Goal: Task Accomplishment & Management: Manage account settings

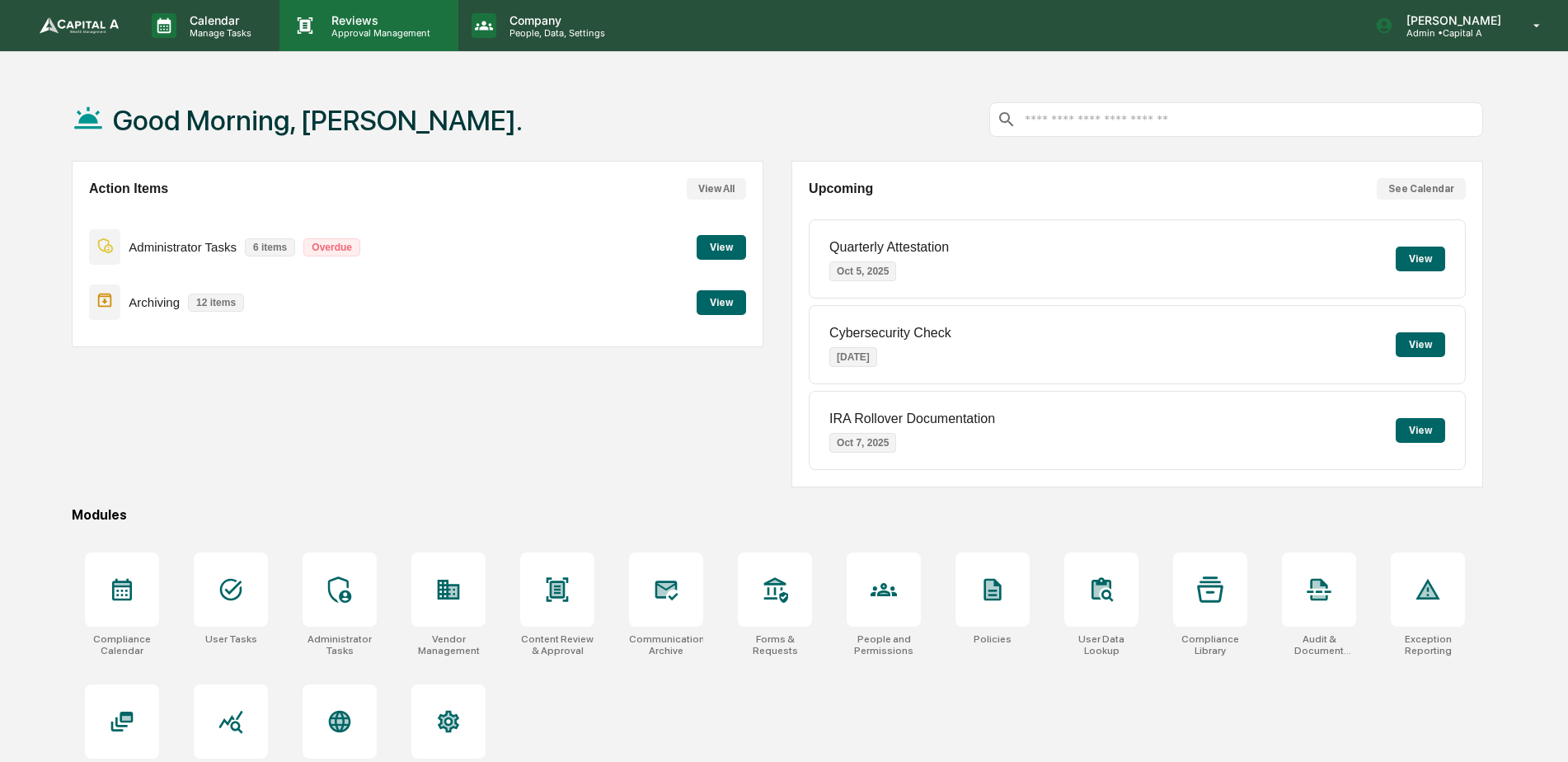
click at [324, 29] on p "Approval Management" at bounding box center [378, 33] width 121 height 11
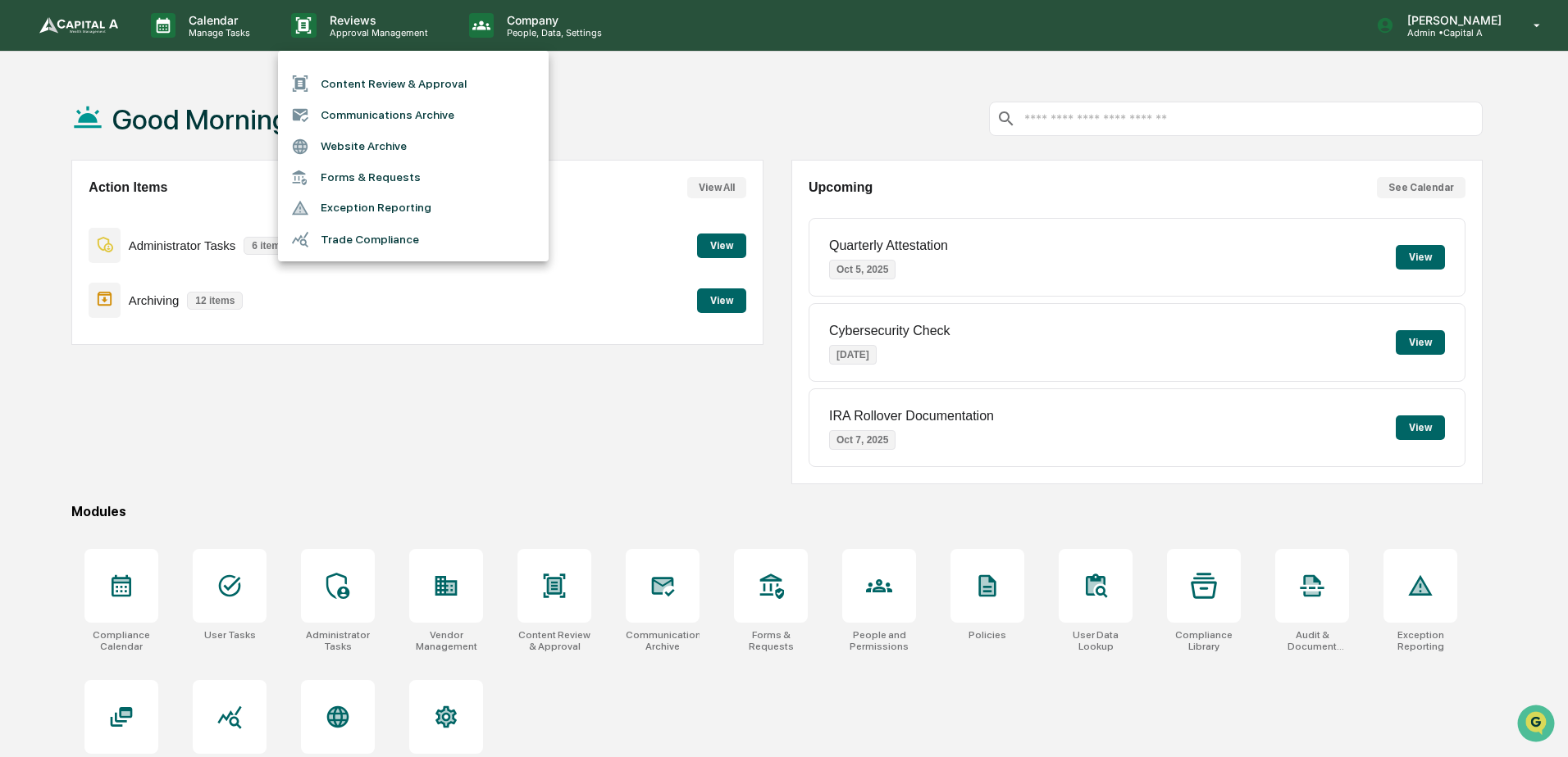
click at [348, 98] on li "Content Review & Approval" at bounding box center [413, 83] width 270 height 31
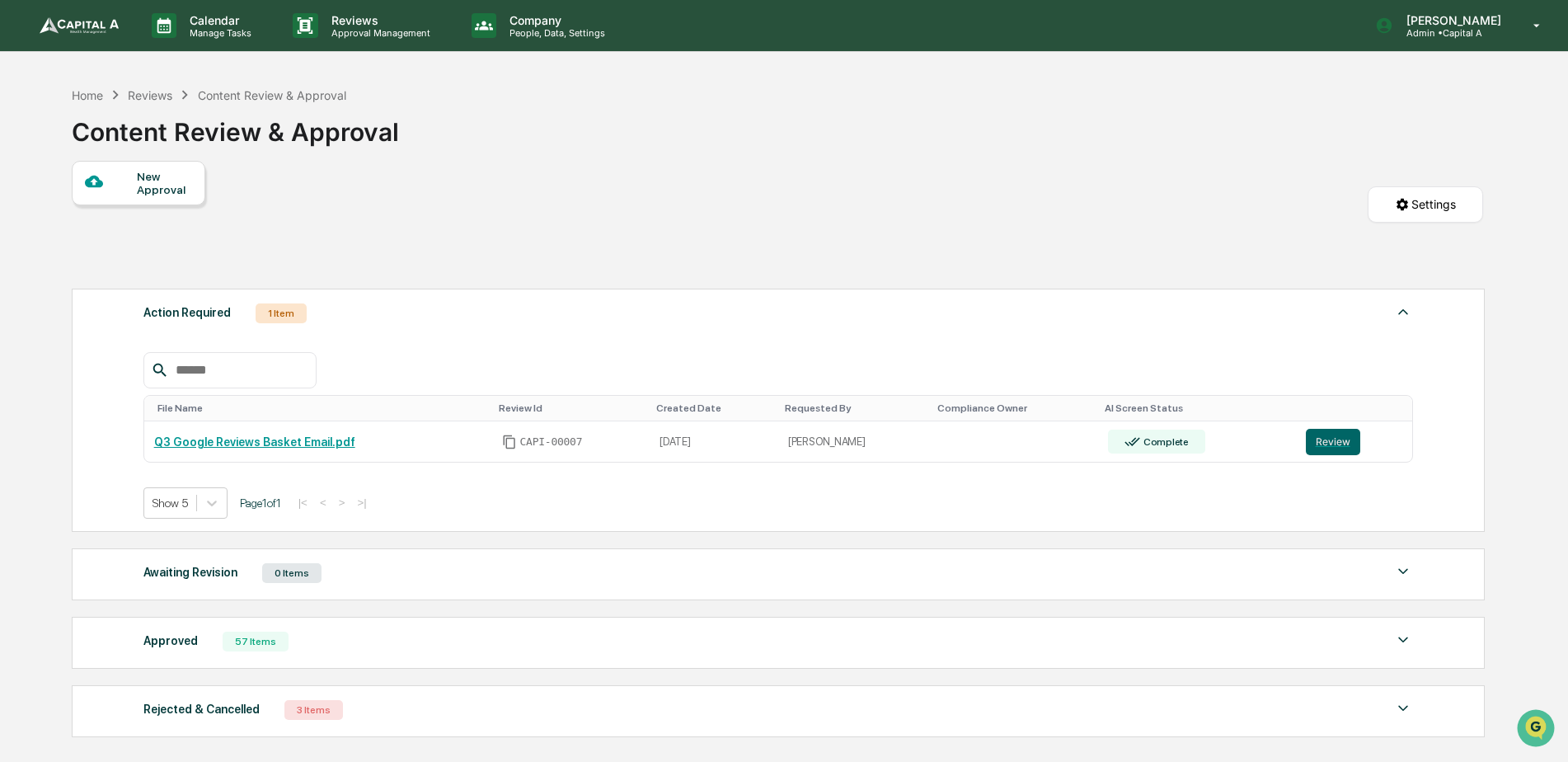
click at [90, 19] on img at bounding box center [79, 25] width 80 height 17
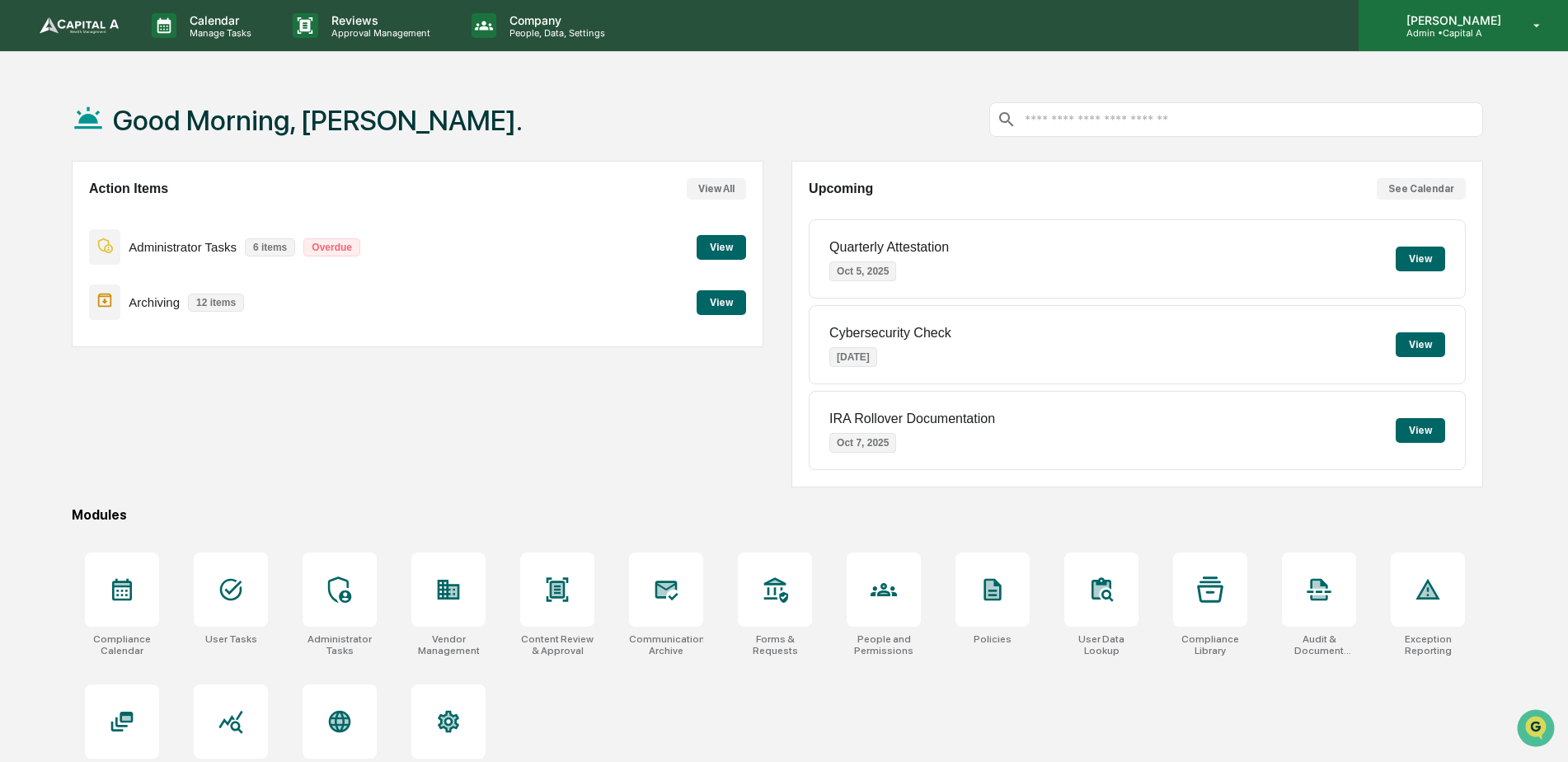
click at [1453, 35] on p "Admin • Capital A" at bounding box center [1452, 33] width 116 height 11
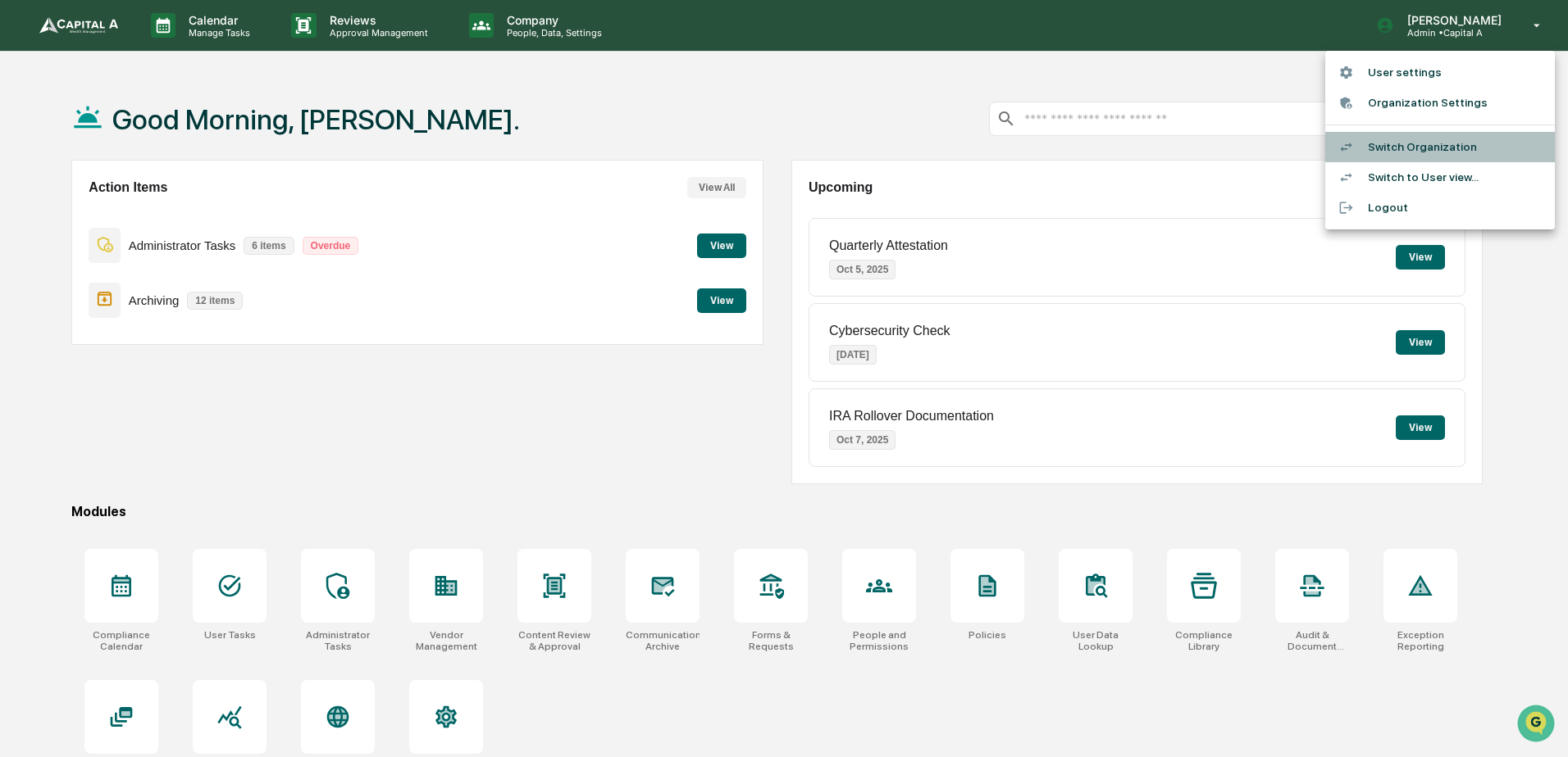
click at [1415, 146] on li "Switch Organization" at bounding box center [1440, 147] width 229 height 31
